Goal: Task Accomplishment & Management: Manage account settings

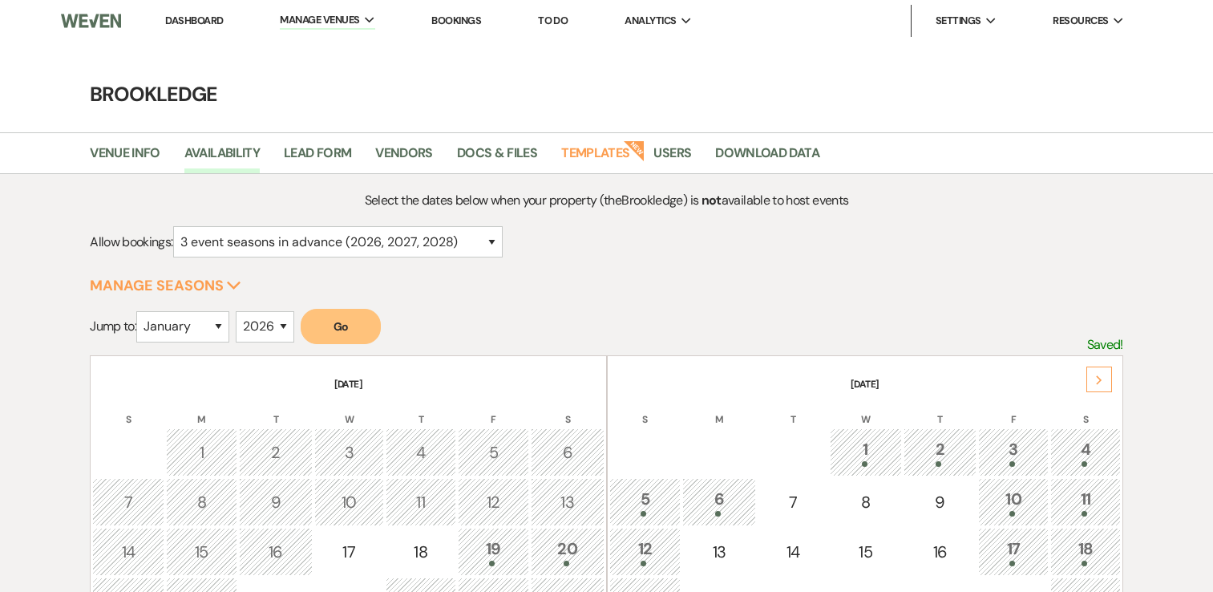
select select "3"
select select "2026"
click at [199, 321] on select "January February March April May June July August September October November De…" at bounding box center [182, 326] width 93 height 31
select select "9"
click at [140, 311] on select "January February March April May June July August September October November De…" at bounding box center [182, 326] width 93 height 31
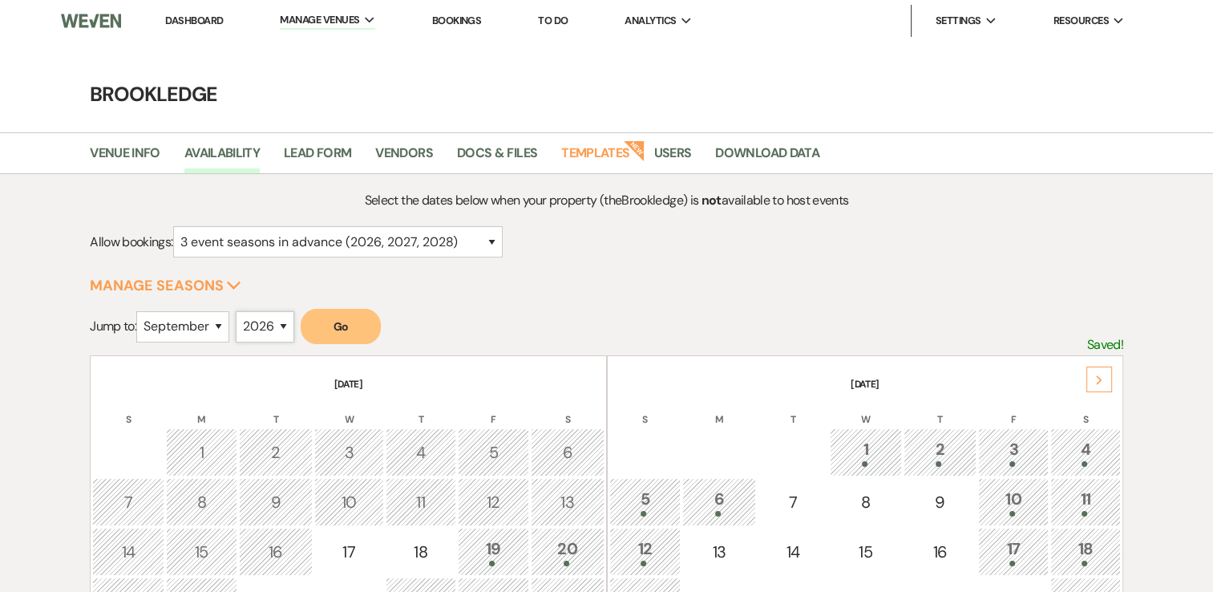
click at [269, 329] on select "2025 2026 2027 2028 2029" at bounding box center [265, 326] width 59 height 31
select select "2025"
click at [240, 311] on select "2025 2026 2027 2028 2029" at bounding box center [265, 326] width 59 height 31
click at [366, 329] on button "Go" at bounding box center [341, 326] width 80 height 35
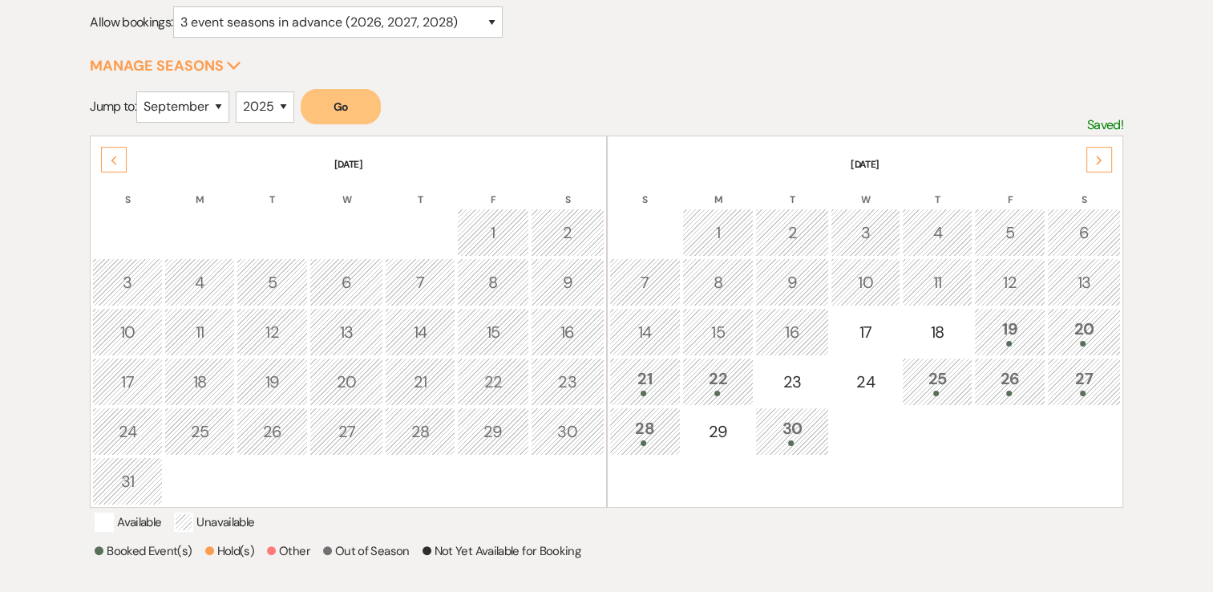
scroll to position [241, 0]
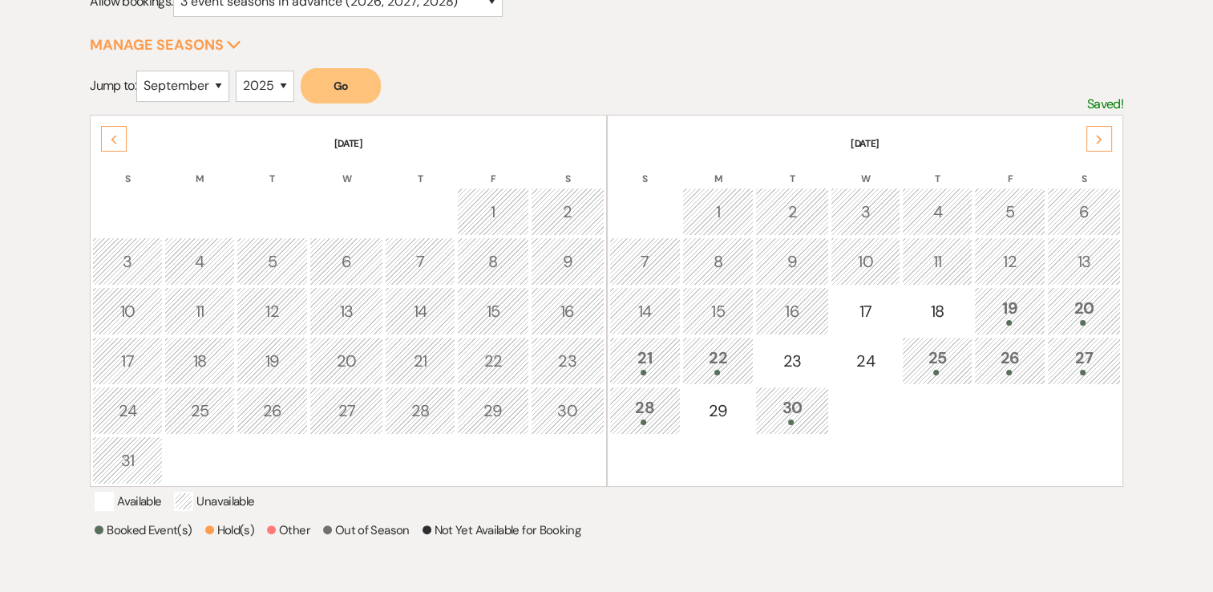
click at [1090, 310] on div "20" at bounding box center [1084, 311] width 56 height 30
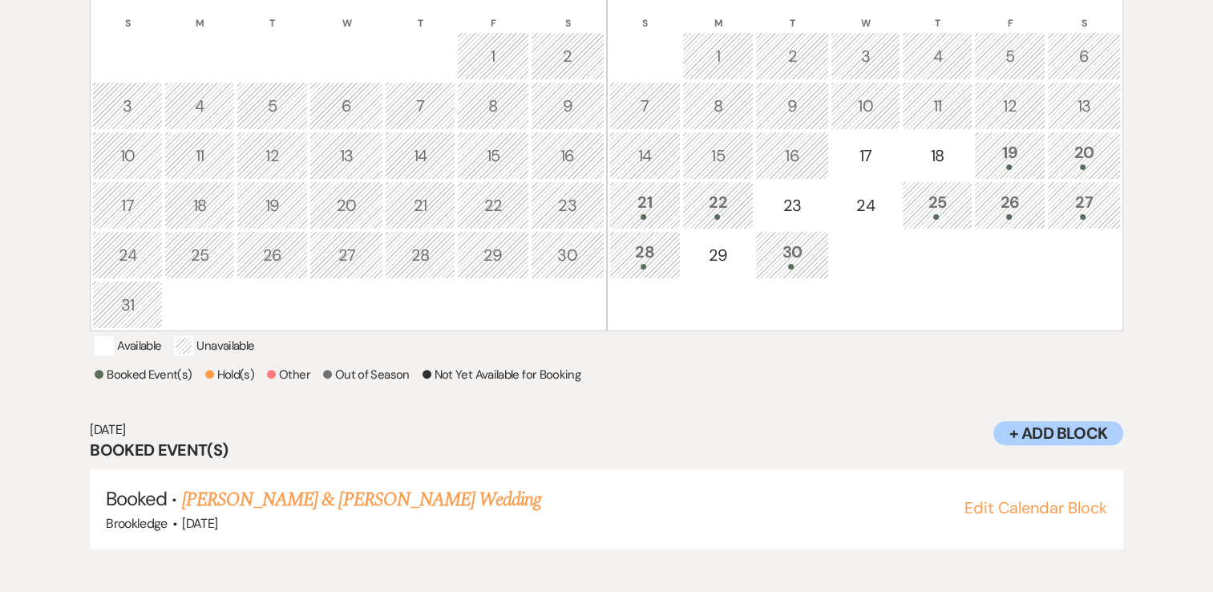
scroll to position [400, 0]
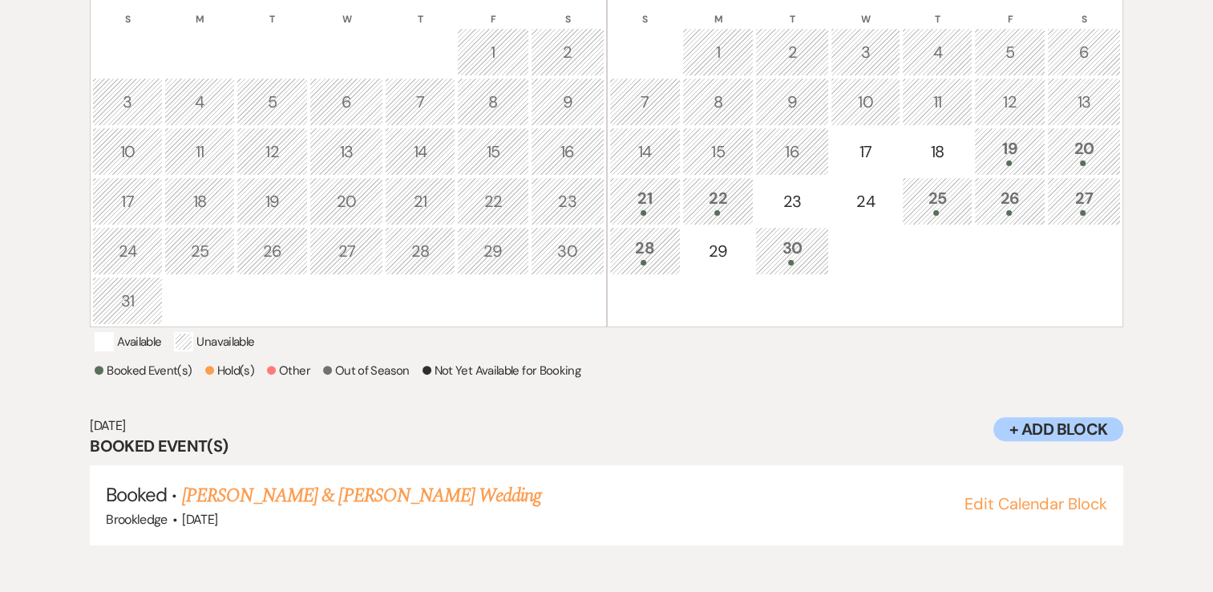
click at [1009, 195] on div "26" at bounding box center [1010, 201] width 54 height 30
click at [940, 197] on div "25" at bounding box center [937, 201] width 53 height 30
click at [1024, 196] on div "26" at bounding box center [1010, 201] width 54 height 30
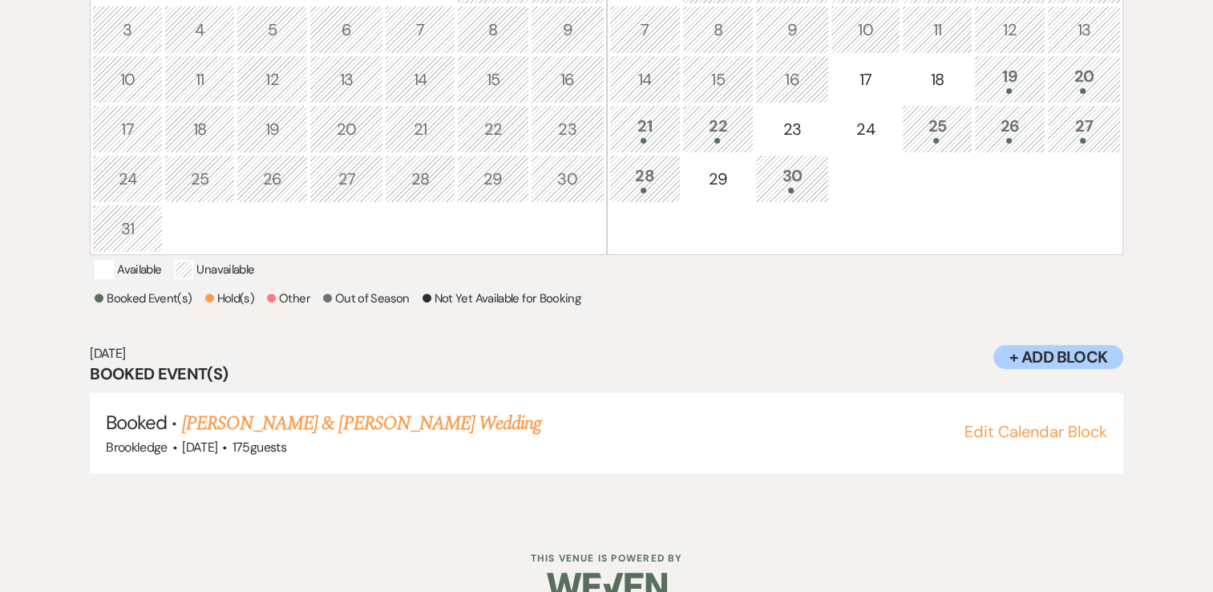
scroll to position [480, 0]
